Goal: Task Accomplishment & Management: Complete application form

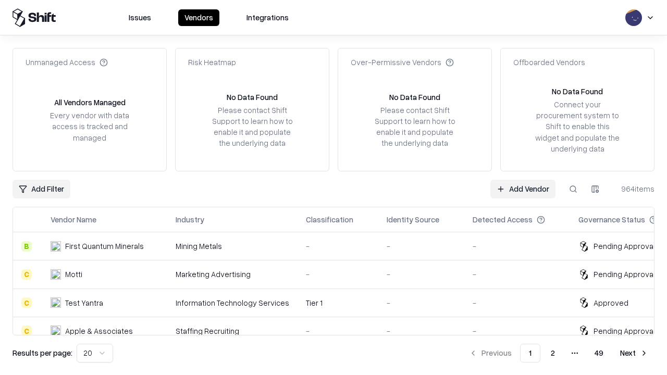
click at [523, 189] on link "Add Vendor" at bounding box center [522, 189] width 65 height 19
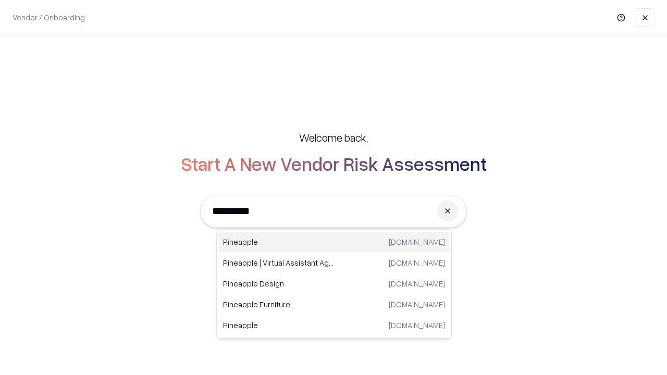
click at [334, 242] on div "Pineapple [DOMAIN_NAME]" at bounding box center [334, 242] width 230 height 21
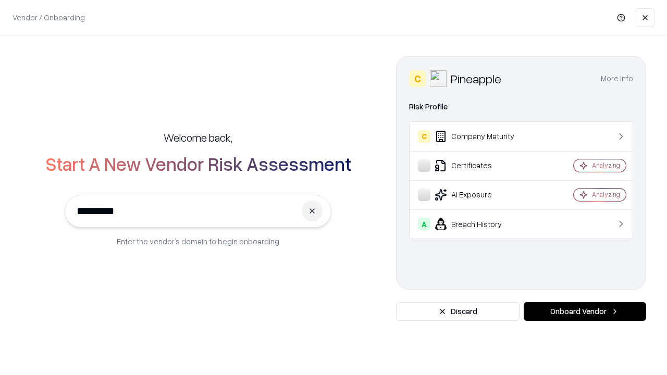
type input "*********"
click at [585, 312] on button "Onboard Vendor" at bounding box center [585, 311] width 122 height 19
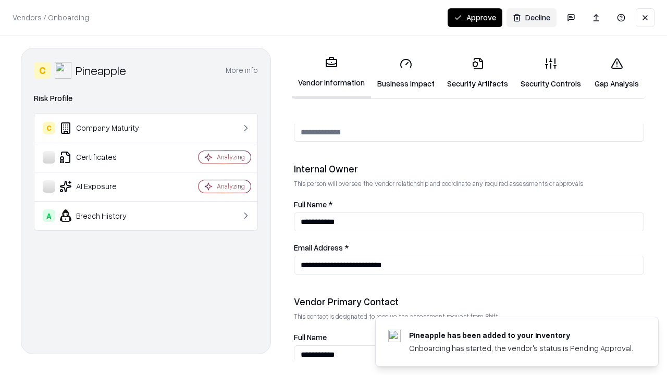
scroll to position [540, 0]
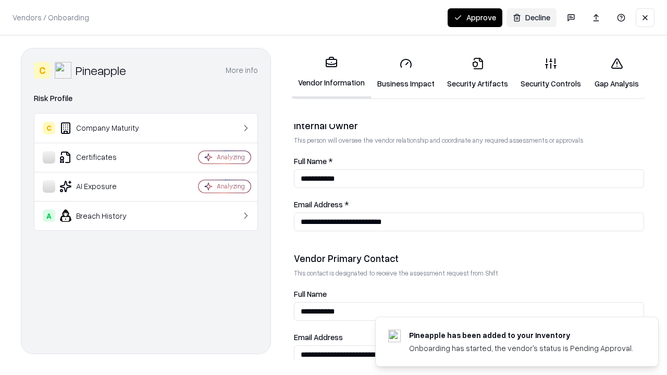
click at [477, 73] on link "Security Artifacts" at bounding box center [477, 73] width 73 height 48
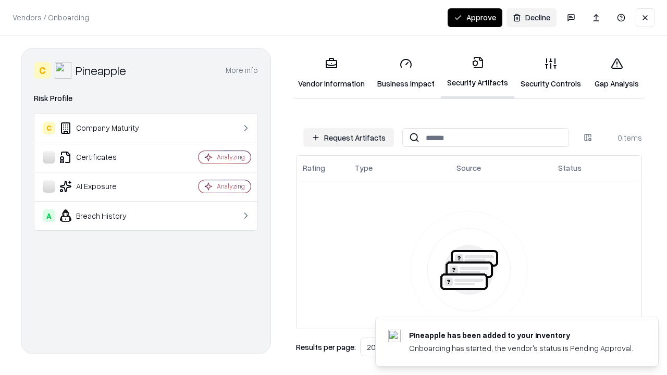
click at [349, 138] on button "Request Artifacts" at bounding box center [348, 137] width 91 height 19
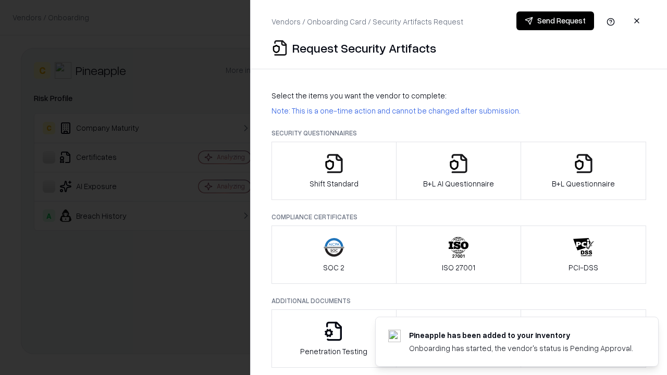
click at [583, 171] on icon "button" at bounding box center [583, 163] width 21 height 21
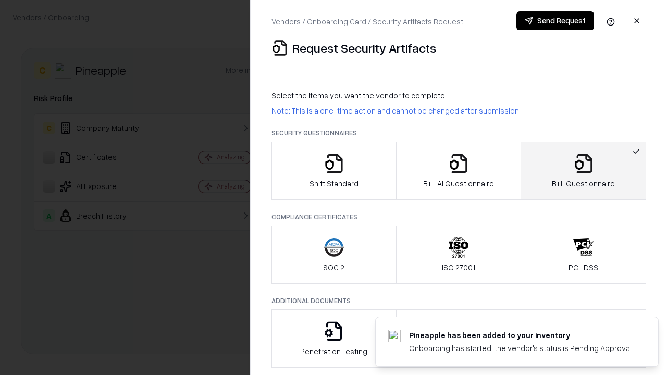
click at [458, 171] on icon "button" at bounding box center [458, 163] width 21 height 21
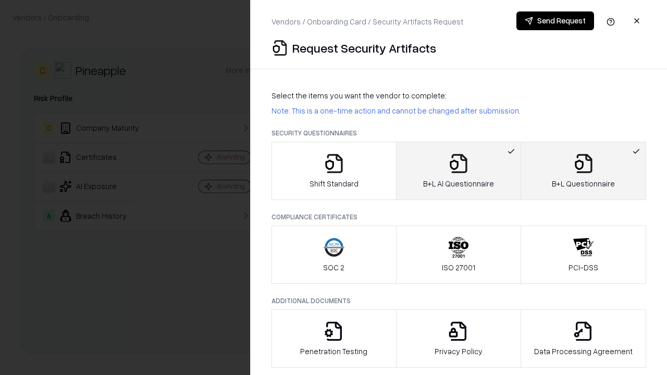
click at [555, 21] on button "Send Request" at bounding box center [555, 20] width 78 height 19
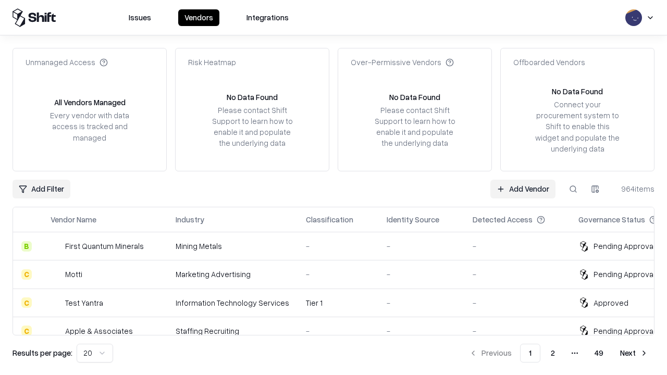
click at [573, 189] on button at bounding box center [573, 189] width 19 height 19
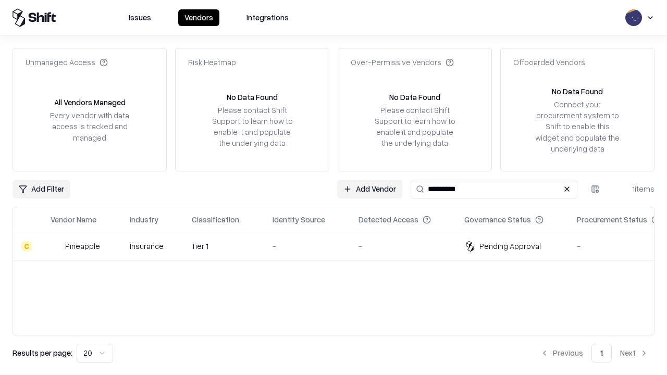
type input "*********"
click at [340, 246] on div "-" at bounding box center [307, 246] width 69 height 11
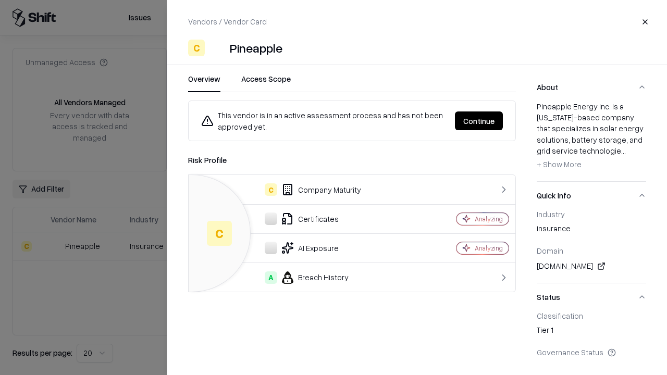
click at [479, 121] on button "Continue" at bounding box center [479, 121] width 48 height 19
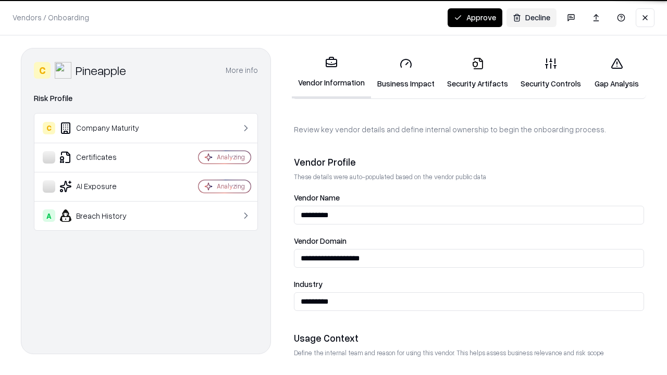
click at [477, 73] on link "Security Artifacts" at bounding box center [477, 73] width 73 height 48
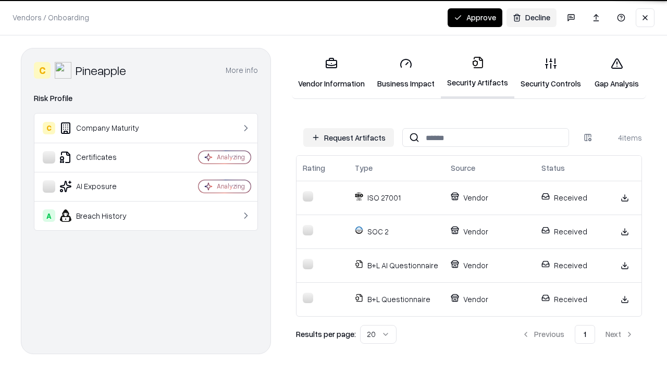
click at [475, 17] on button "Approve" at bounding box center [475, 17] width 55 height 19
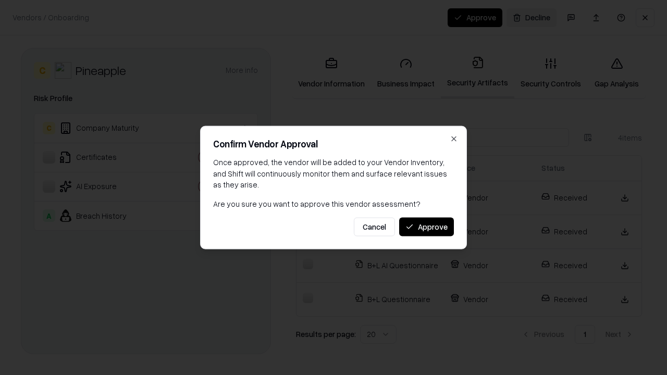
click at [426, 227] on button "Approve" at bounding box center [426, 226] width 55 height 19
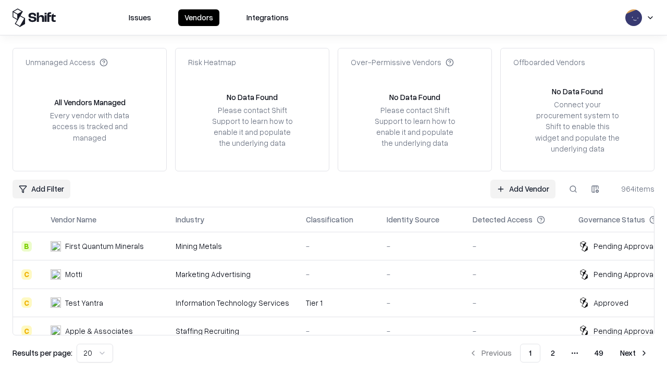
type input "*********"
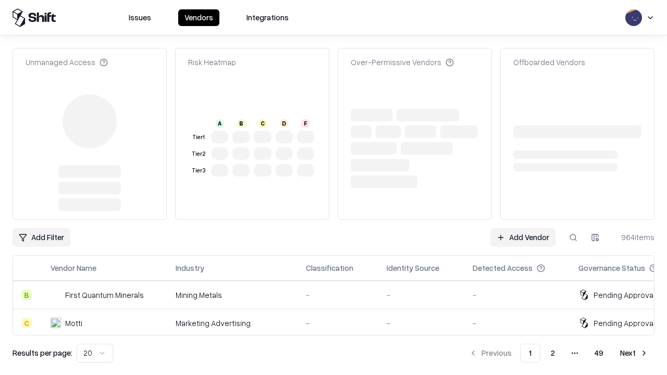
click at [523, 228] on link "Add Vendor" at bounding box center [522, 237] width 65 height 19
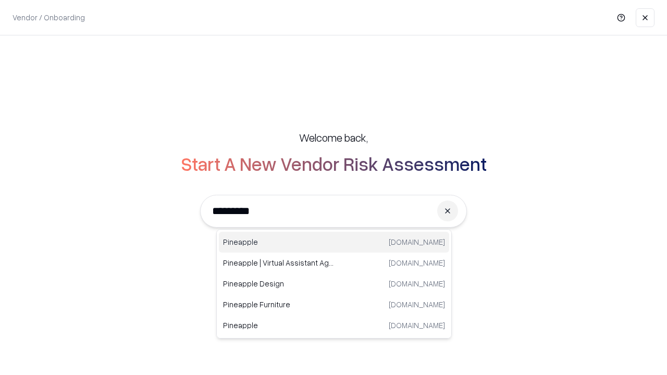
click at [334, 242] on div "Pineapple pineappleenergy.com" at bounding box center [334, 242] width 230 height 21
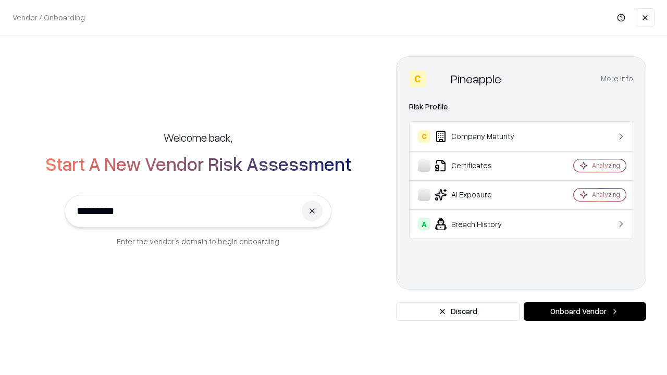
type input "*********"
click at [585, 312] on button "Onboard Vendor" at bounding box center [585, 311] width 122 height 19
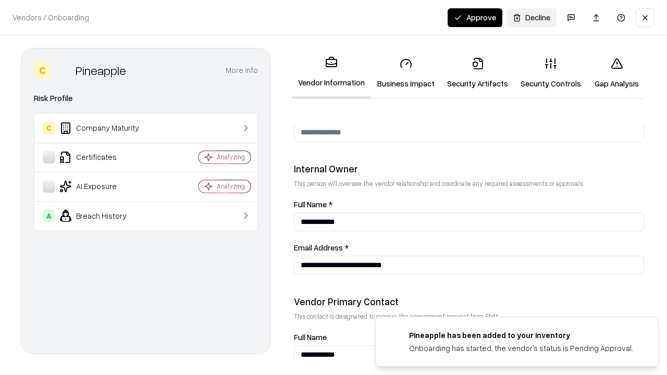
scroll to position [540, 0]
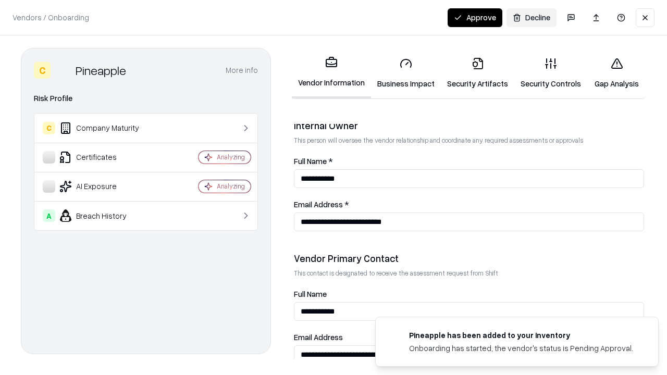
click at [475, 17] on button "Approve" at bounding box center [475, 17] width 55 height 19
